Goal: Transaction & Acquisition: Purchase product/service

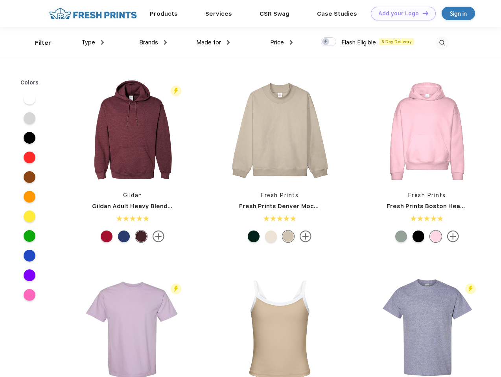
click at [400, 13] on link "Add your Logo Design Tool" at bounding box center [403, 14] width 65 height 14
click at [0, 0] on div "Design Tool" at bounding box center [0, 0] width 0 height 0
click at [422, 13] on link "Add your Logo Design Tool" at bounding box center [403, 14] width 65 height 14
click at [38, 43] on div "Filter" at bounding box center [43, 43] width 16 height 9
click at [93, 42] on span "Type" at bounding box center [88, 42] width 14 height 7
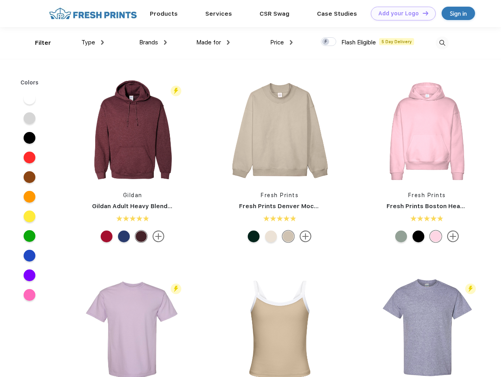
click at [153, 42] on span "Brands" at bounding box center [148, 42] width 19 height 7
click at [213, 42] on span "Made for" at bounding box center [208, 42] width 25 height 7
click at [281, 42] on span "Price" at bounding box center [277, 42] width 14 height 7
click at [329, 42] on div at bounding box center [328, 41] width 15 height 9
click at [326, 42] on input "checkbox" at bounding box center [323, 39] width 5 height 5
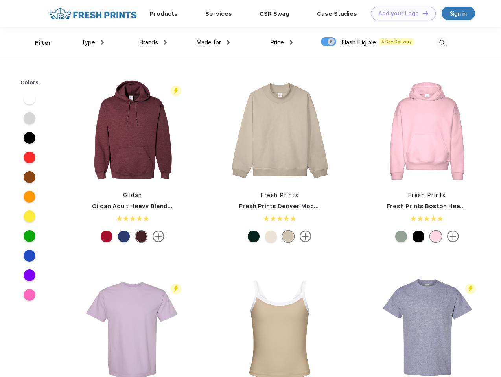
click at [442, 43] on img at bounding box center [442, 43] width 13 height 13
